Goal: Find specific page/section: Find specific page/section

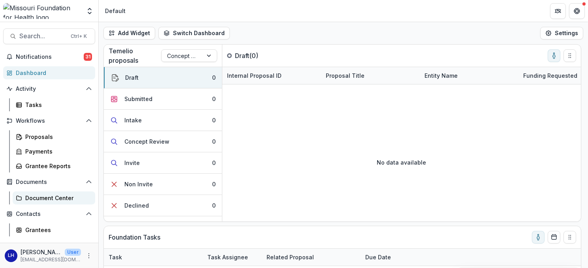
click at [40, 200] on div "Document Center" at bounding box center [57, 198] width 64 height 8
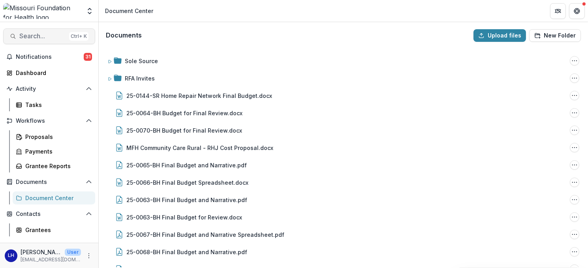
click at [54, 34] on span "Search..." at bounding box center [42, 35] width 47 height 7
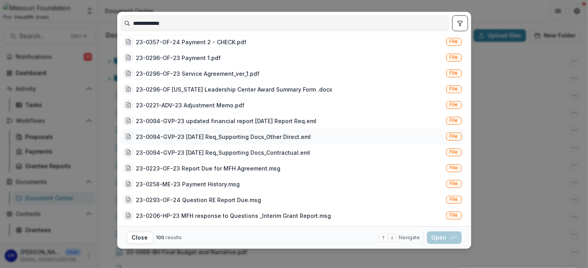
scroll to position [19, 0]
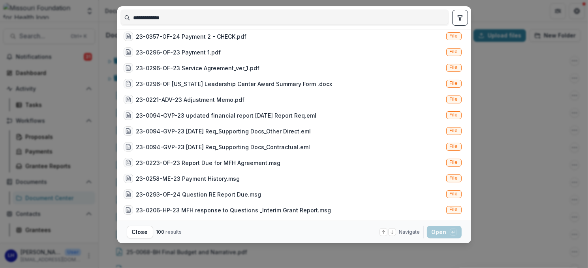
type input "**********"
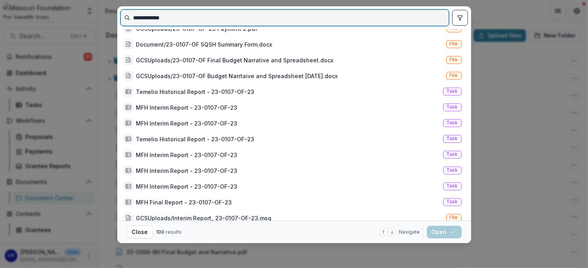
scroll to position [0, 0]
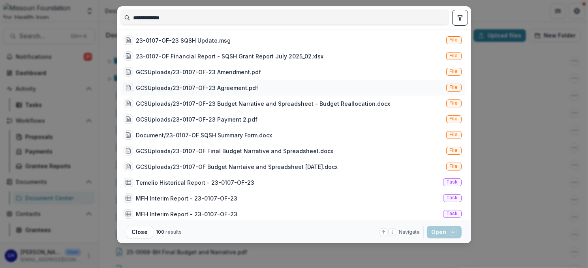
click at [197, 88] on div "GCSUploads/23-0107-OF-23 Agreement.pdf" at bounding box center [197, 88] width 122 height 8
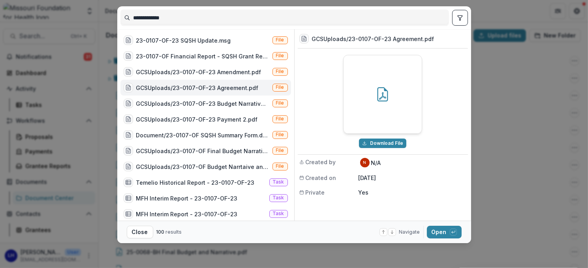
click at [458, 20] on icon "toggle filters" at bounding box center [459, 17] width 4 height 5
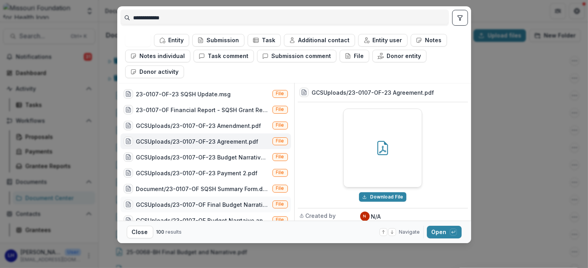
drag, startPoint x: 140, startPoint y: 234, endPoint x: 190, endPoint y: 202, distance: 59.8
click at [140, 234] on button "Close" at bounding box center [140, 232] width 26 height 13
